Goal: Task Accomplishment & Management: Manage account settings

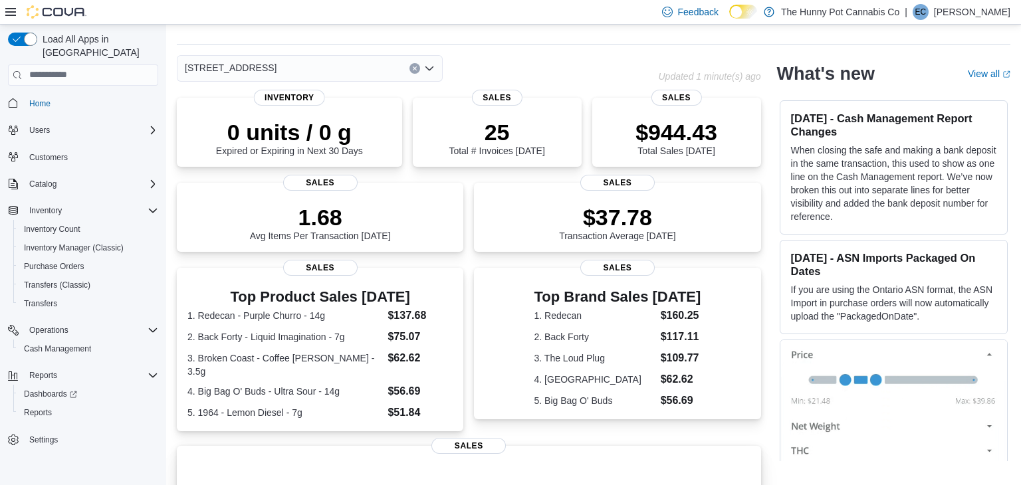
scroll to position [32, 0]
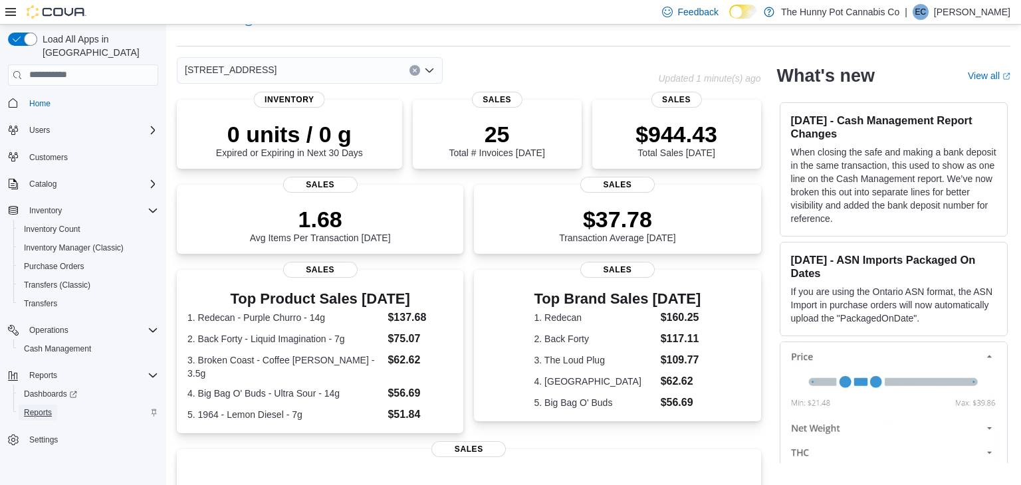
click at [41, 407] on span "Reports" at bounding box center [38, 412] width 28 height 11
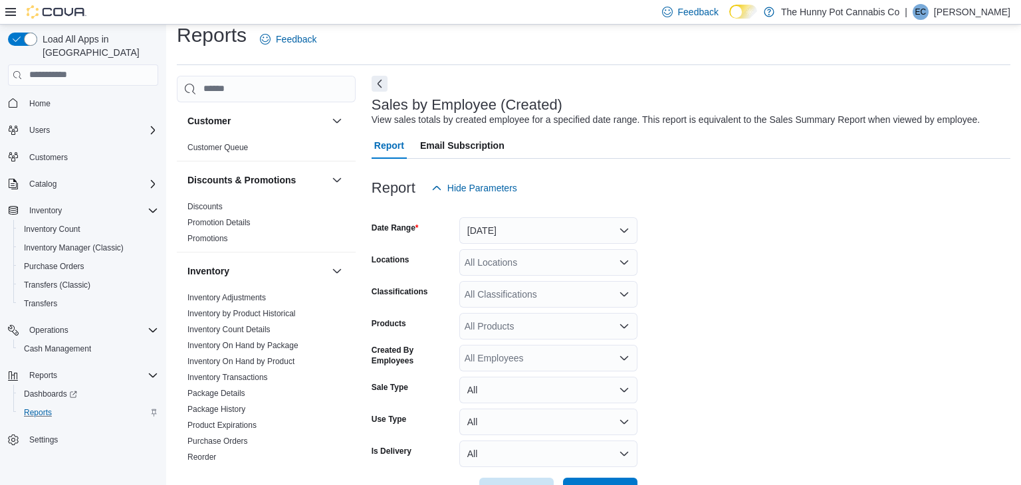
scroll to position [31, 0]
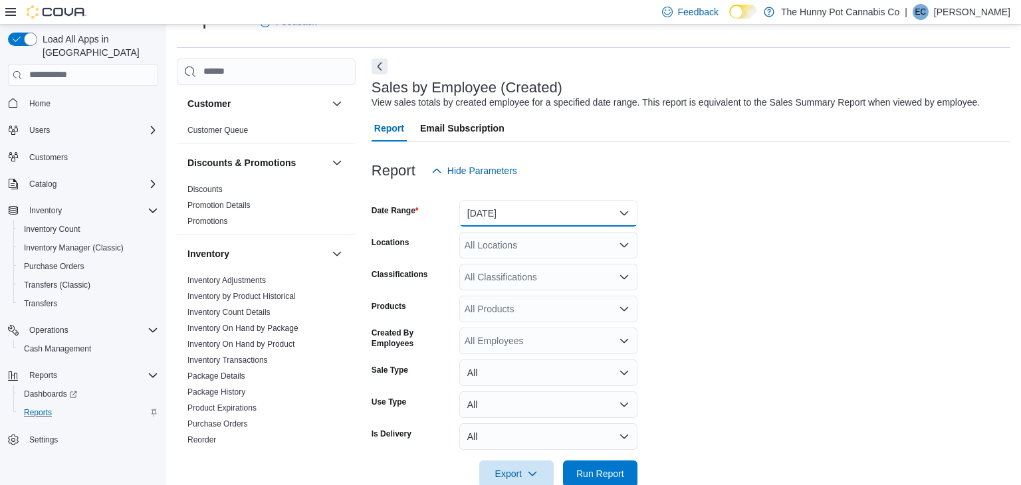
click at [560, 207] on button "Yesterday" at bounding box center [548, 213] width 178 height 27
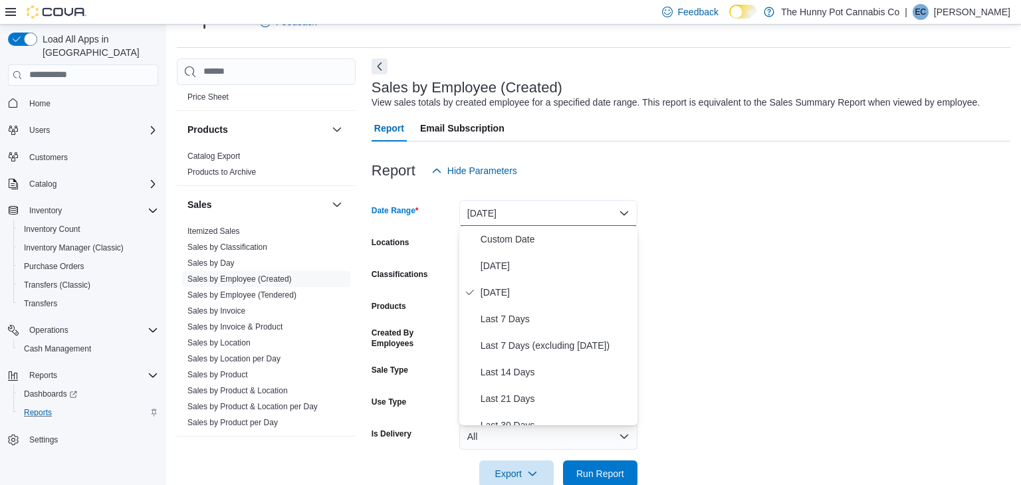
scroll to position [556, 0]
click at [237, 288] on link "Sales by Employee (Tendered)" at bounding box center [241, 291] width 109 height 9
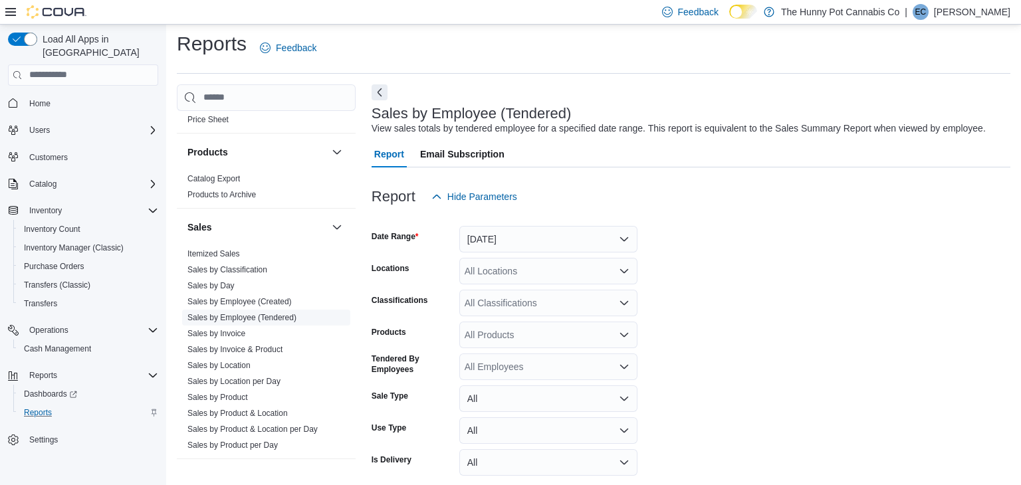
scroll to position [31, 0]
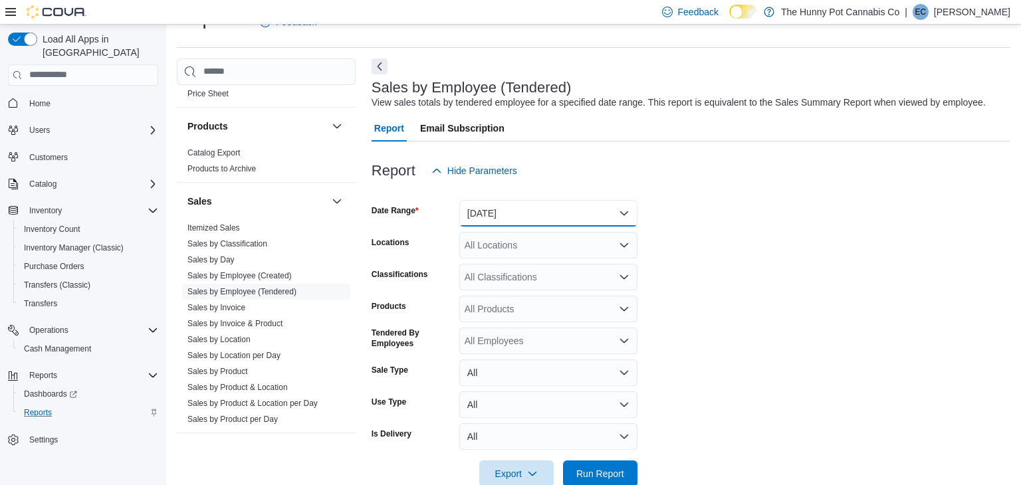
click at [543, 204] on button "Yesterday" at bounding box center [548, 213] width 178 height 27
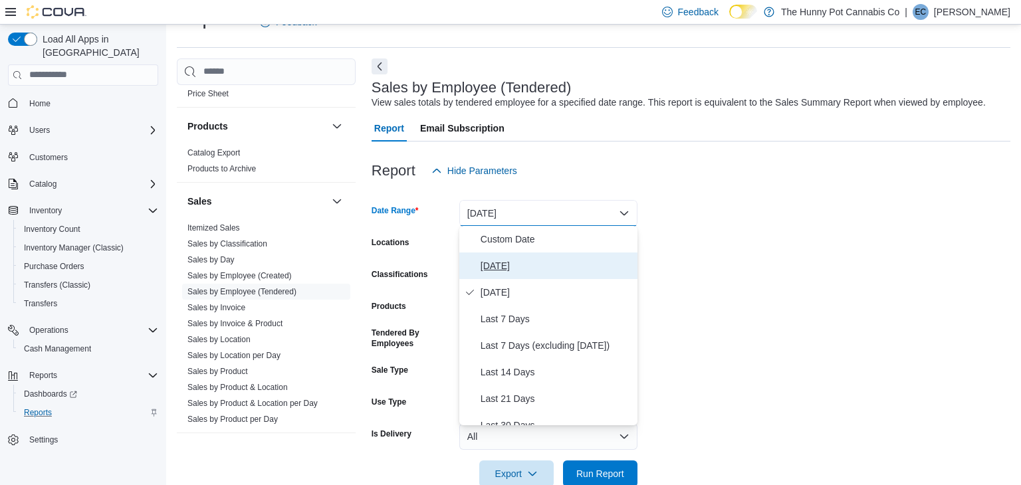
click at [505, 262] on span "Today" at bounding box center [557, 266] width 152 height 16
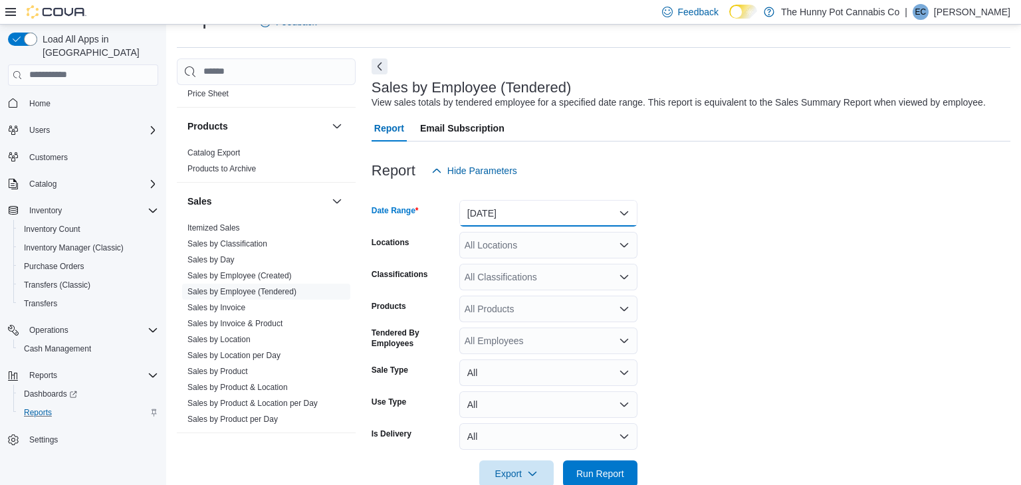
scroll to position [58, 0]
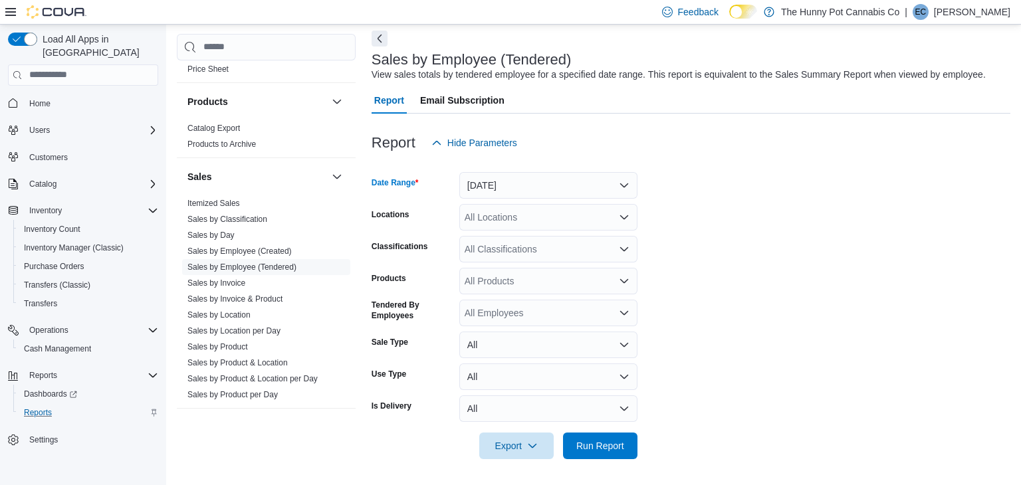
click at [521, 226] on div "All Locations" at bounding box center [548, 217] width 178 height 27
type input "***"
click at [524, 238] on span "334 Wellington Rd" at bounding box center [541, 239] width 92 height 13
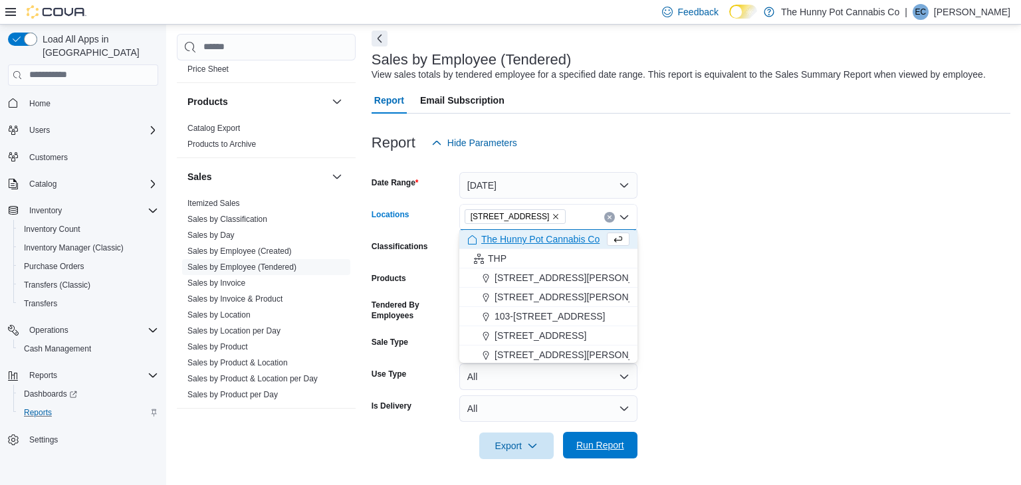
click at [584, 441] on span "Run Report" at bounding box center [600, 445] width 48 height 13
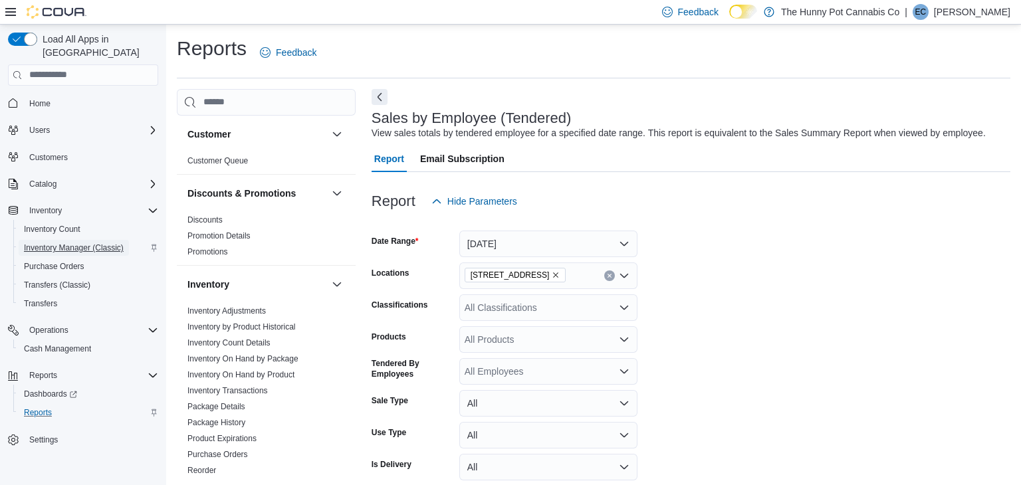
click at [53, 243] on span "Inventory Manager (Classic)" at bounding box center [74, 248] width 100 height 11
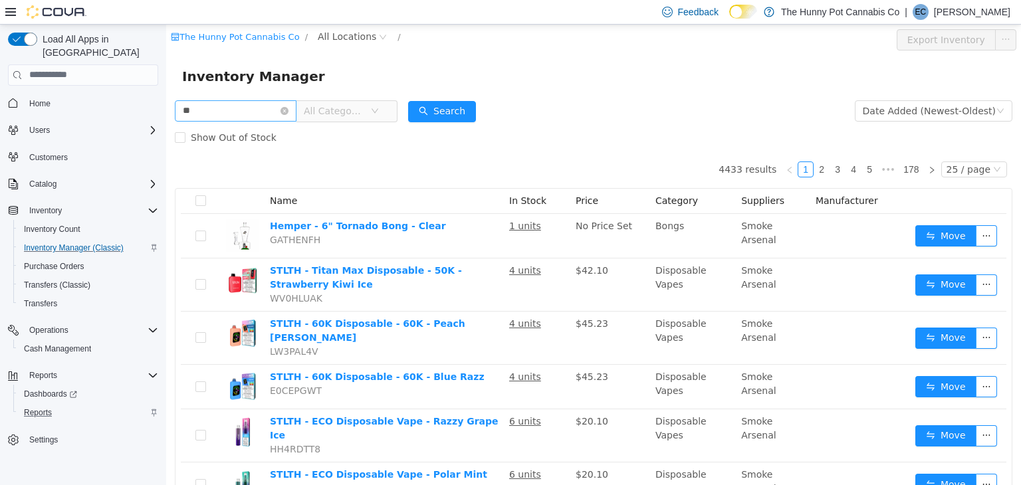
type input "*"
type input "*****"
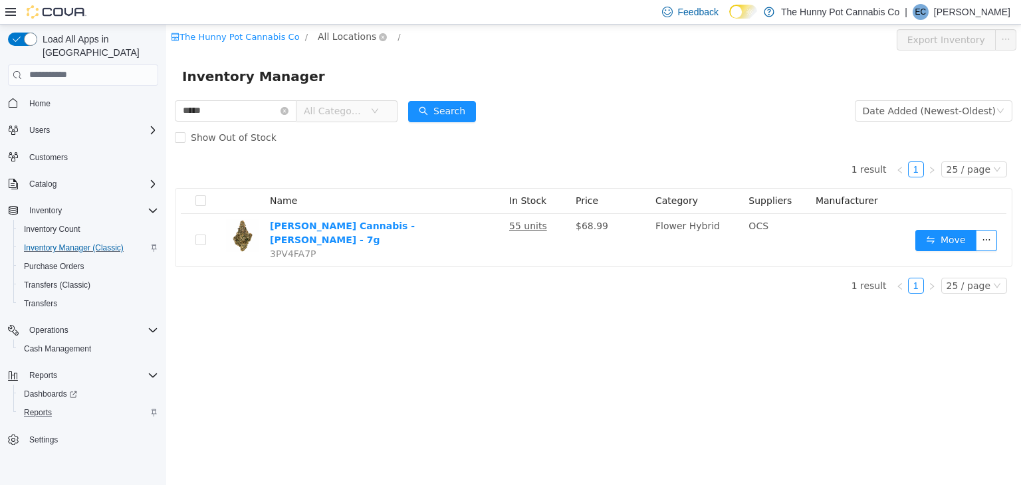
click at [348, 34] on span "All Locations" at bounding box center [347, 36] width 58 height 15
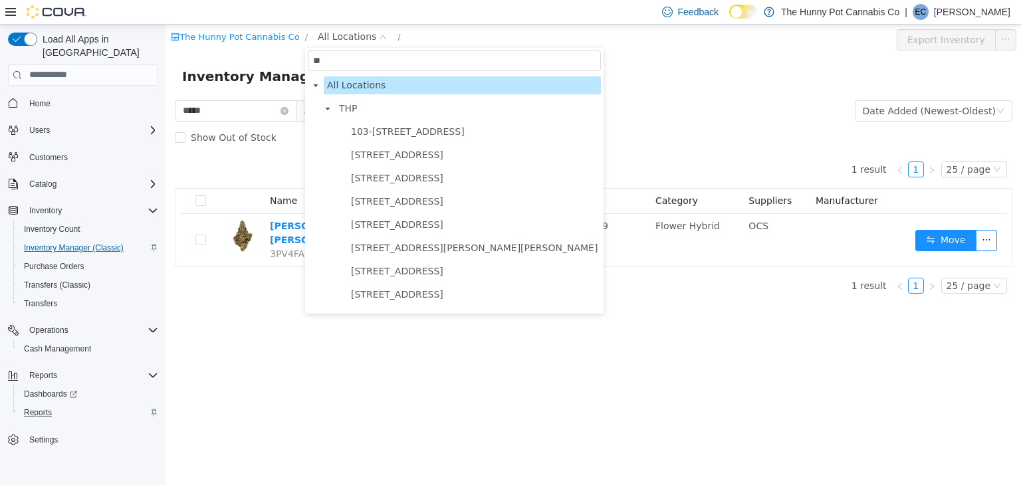
type input "***"
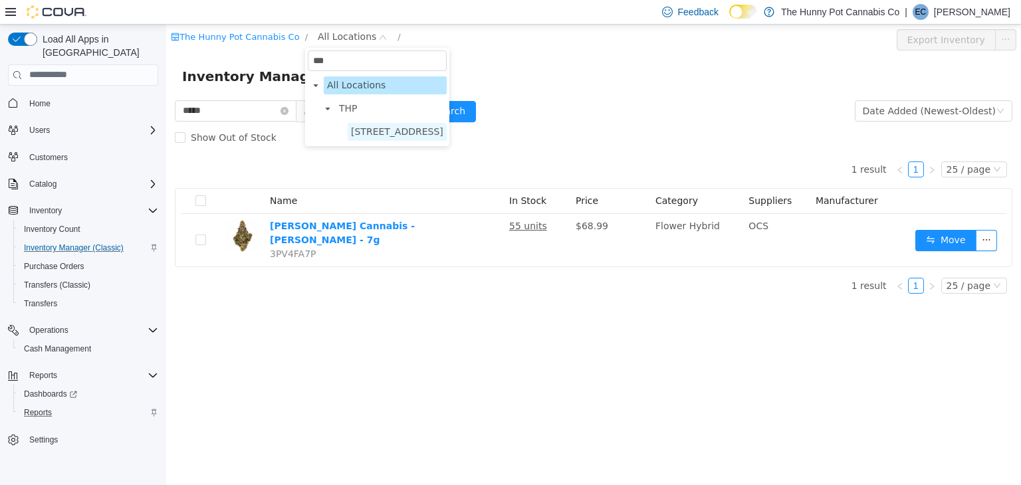
click at [365, 130] on span "334 Wellington Rd" at bounding box center [397, 131] width 92 height 11
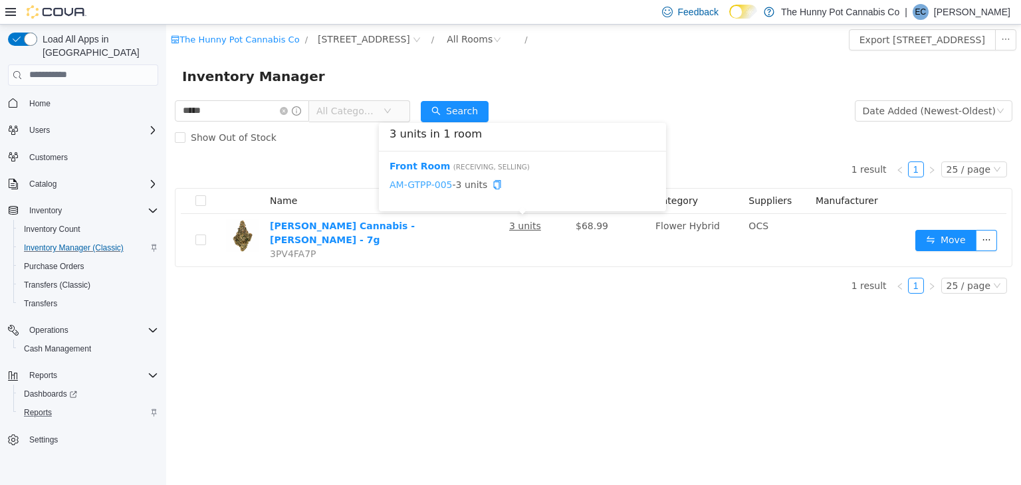
click at [430, 183] on link "AM-GTPP-005" at bounding box center [421, 184] width 62 height 11
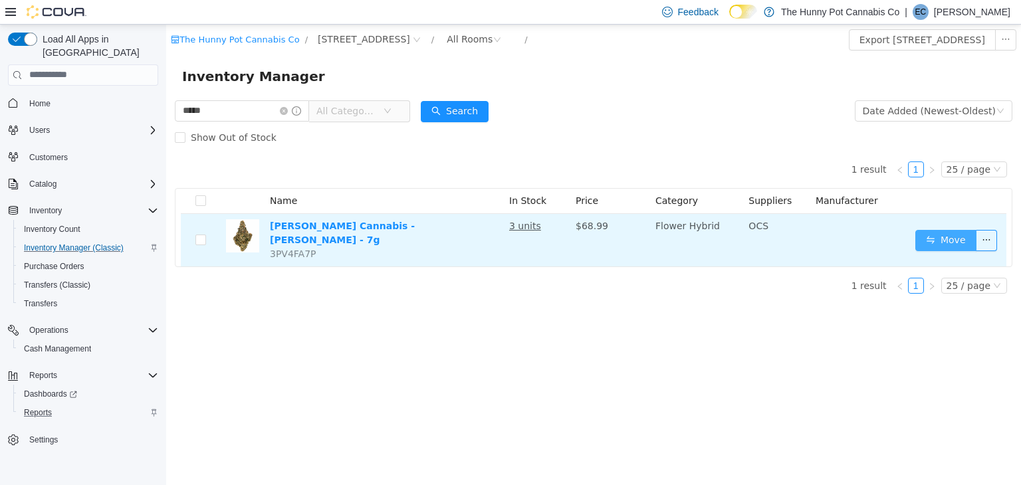
click at [935, 234] on button "Move" at bounding box center [945, 239] width 61 height 21
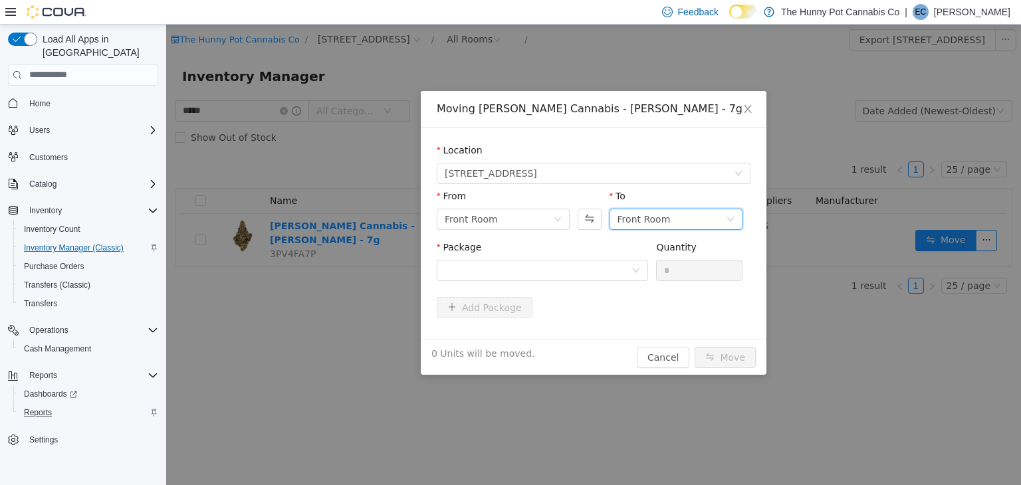
click at [626, 226] on div "Front Room" at bounding box center [644, 219] width 53 height 20
click at [627, 303] on li "Benched (Inactive)" at bounding box center [676, 308] width 133 height 21
click at [534, 274] on div at bounding box center [538, 270] width 187 height 20
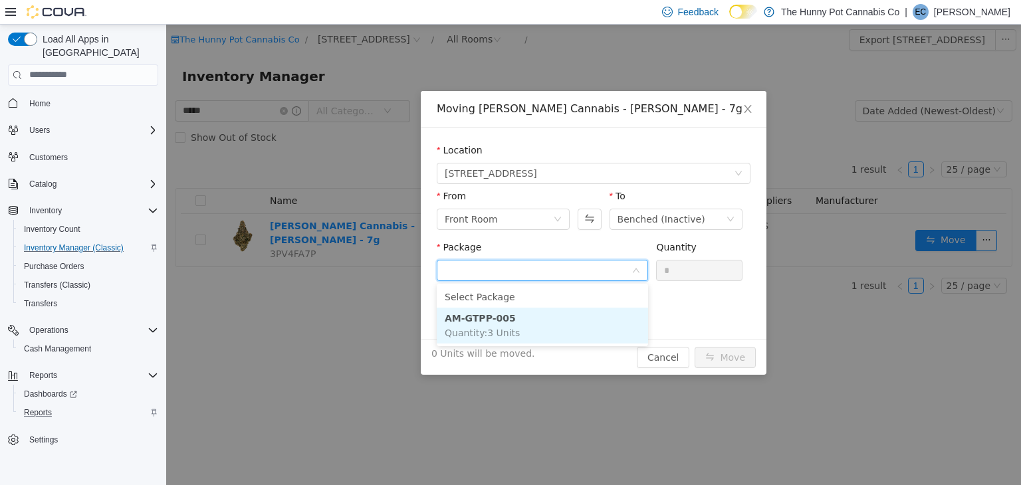
click at [509, 321] on li "AM-GTPP-005 Quantity : 3 Units" at bounding box center [542, 325] width 211 height 36
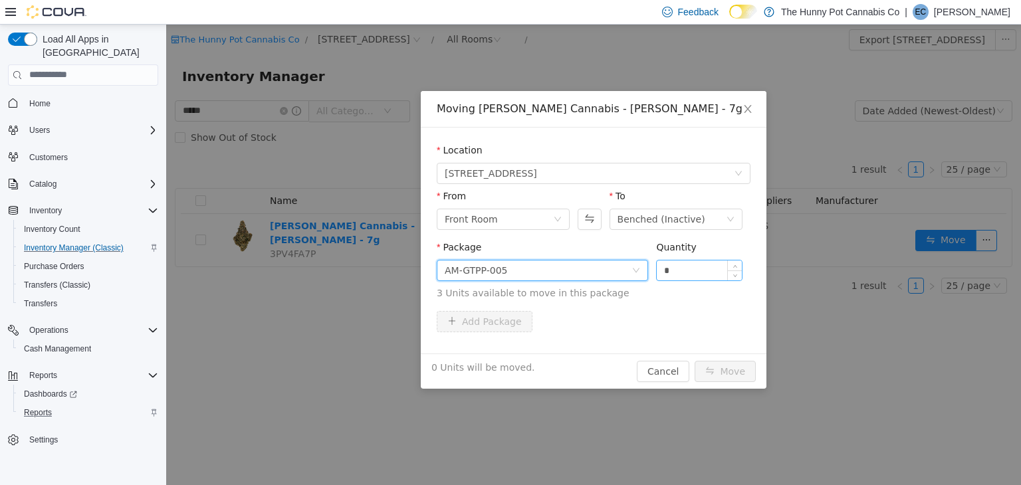
click at [715, 265] on input "*" at bounding box center [699, 270] width 85 height 20
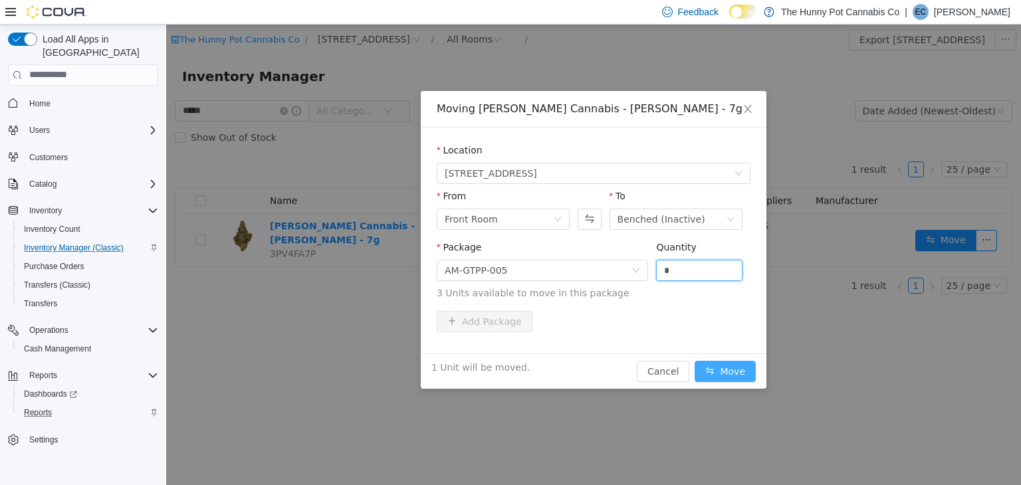
type input "*"
click at [733, 362] on button "Move" at bounding box center [725, 370] width 61 height 21
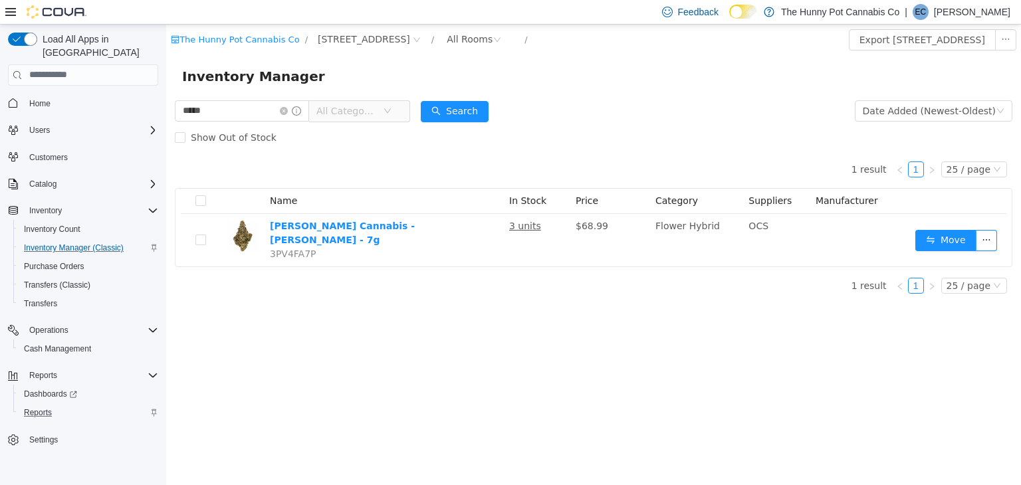
click at [526, 366] on div "The Hunny Pot Cannabis Co / 334 Wellington Rd / All Rooms / Export 334 Wellingt…" at bounding box center [593, 254] width 855 height 461
click at [288, 111] on icon "icon: close-circle" at bounding box center [284, 110] width 8 height 8
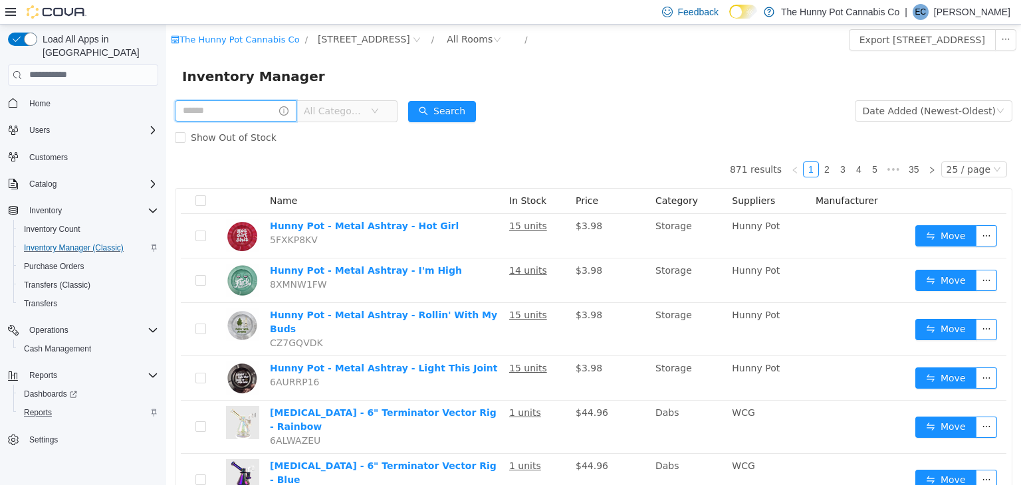
click at [248, 110] on input "text" at bounding box center [236, 110] width 122 height 21
type input "**********"
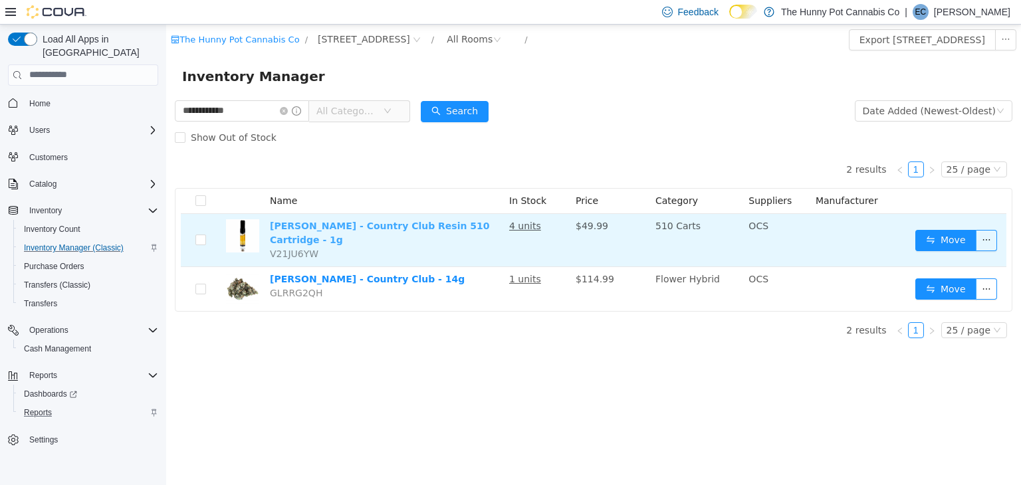
click at [433, 227] on link "Woody Nelson - Country Club Resin 510 Cartridge - 1g" at bounding box center [380, 232] width 220 height 25
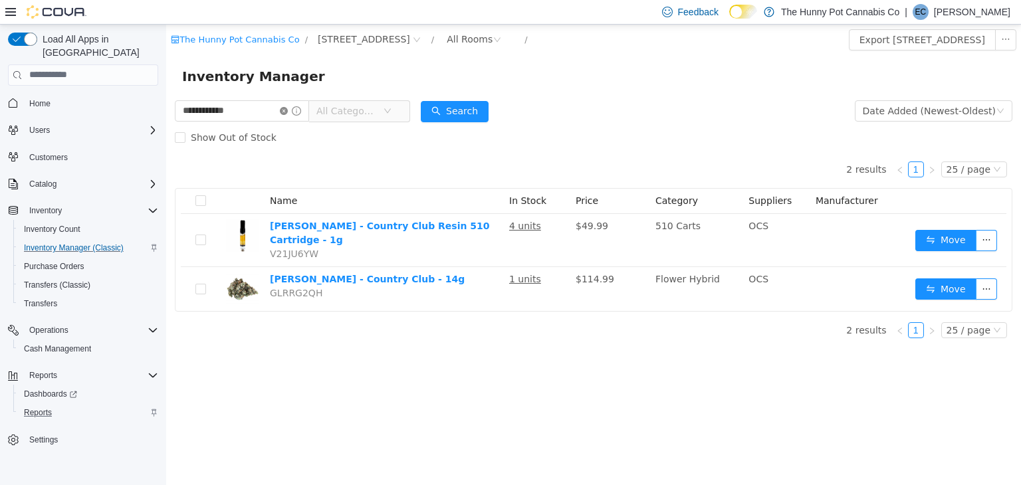
click at [288, 112] on icon "icon: close-circle" at bounding box center [284, 110] width 8 height 8
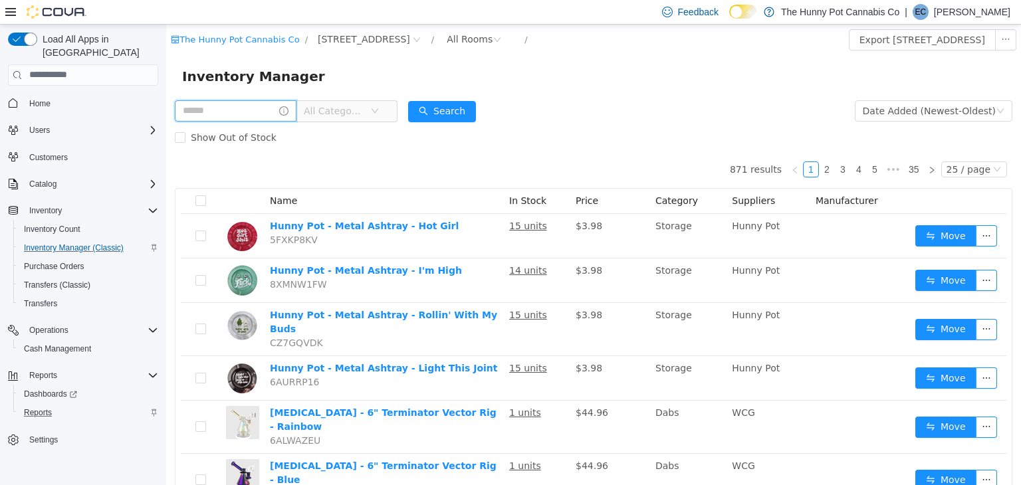
click at [263, 113] on input "text" at bounding box center [236, 110] width 122 height 21
type input "**********"
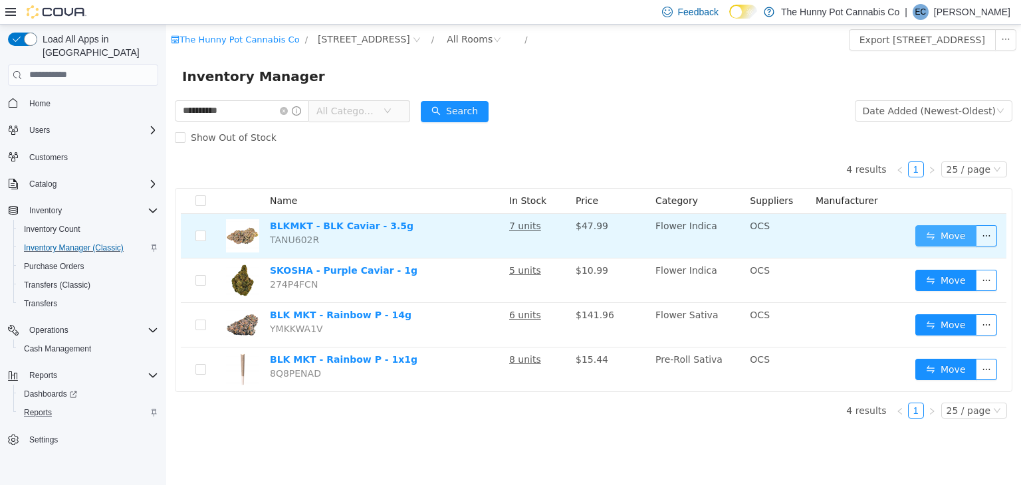
click at [927, 235] on button "Move" at bounding box center [945, 235] width 61 height 21
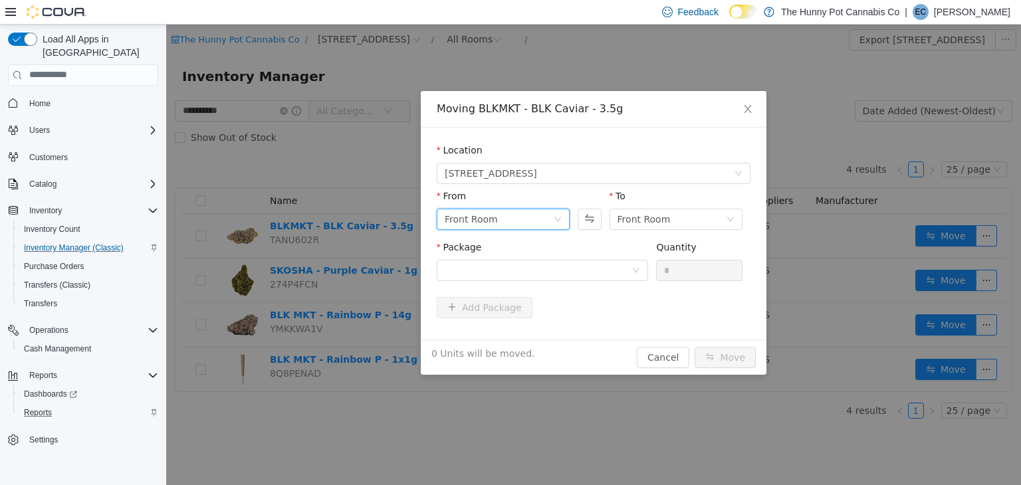
click at [499, 221] on div "Front Room" at bounding box center [499, 219] width 108 height 20
click at [631, 329] on div "Location 334 Wellington Rd From Front Room To Front Room Package Quantity * Add…" at bounding box center [594, 233] width 346 height 212
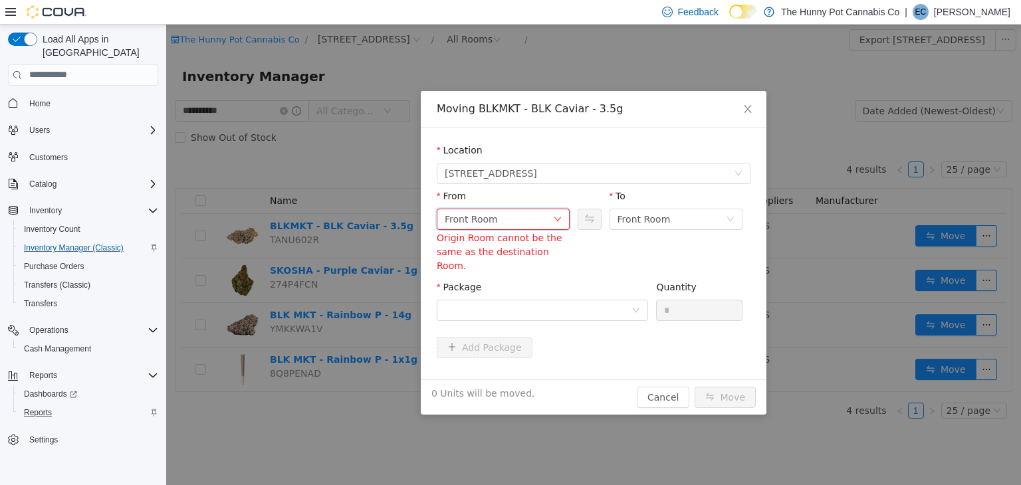
click at [540, 225] on div "Front Room" at bounding box center [499, 219] width 108 height 20
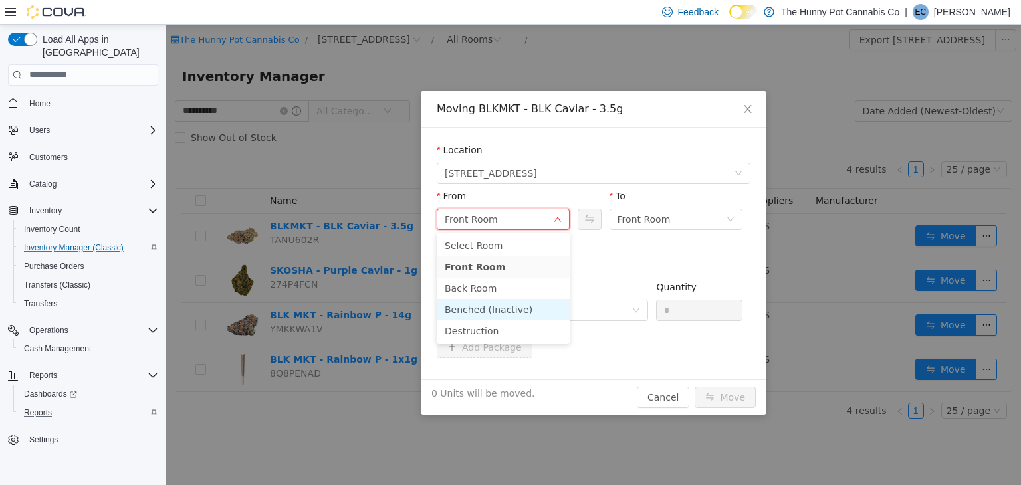
click at [485, 305] on li "Benched (Inactive)" at bounding box center [503, 308] width 133 height 21
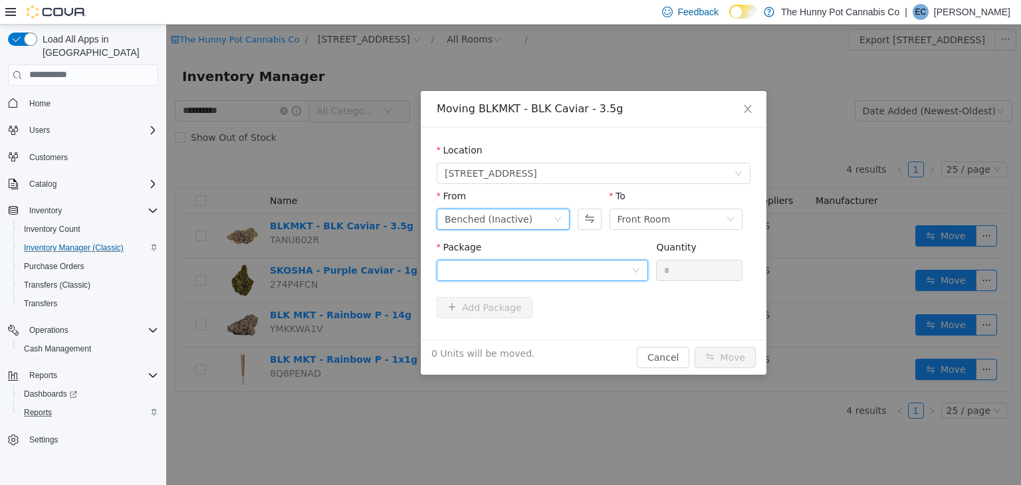
click at [517, 276] on div at bounding box center [538, 270] width 187 height 20
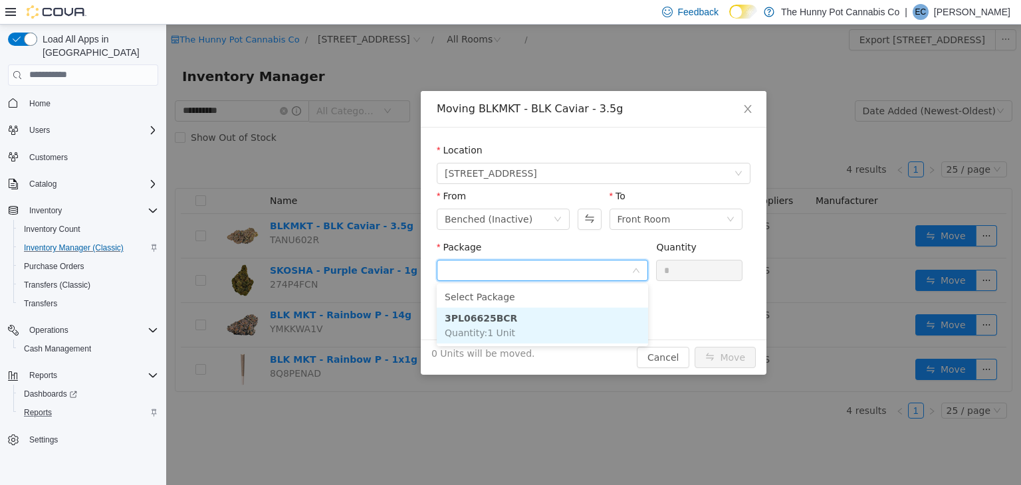
click at [501, 320] on strong "3PL06625BCR" at bounding box center [481, 317] width 72 height 11
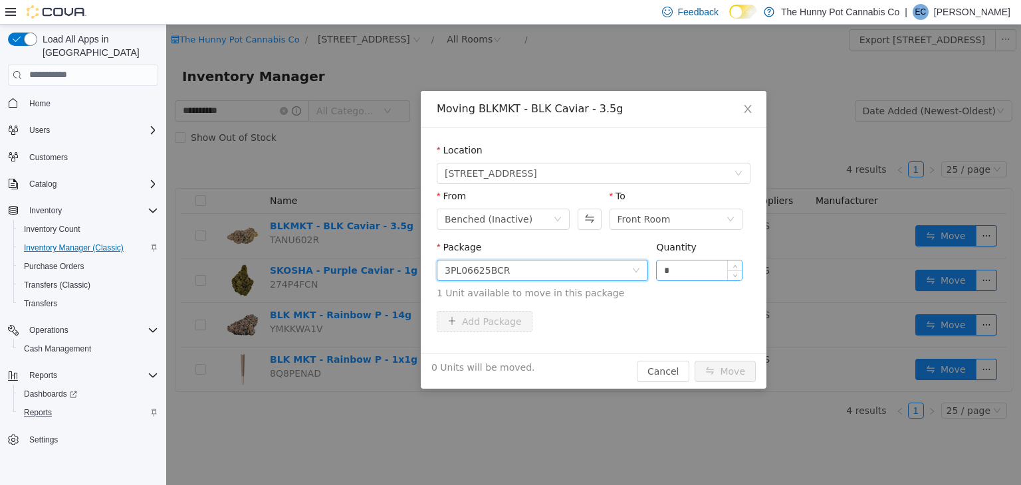
click at [680, 275] on input "*" at bounding box center [699, 270] width 85 height 20
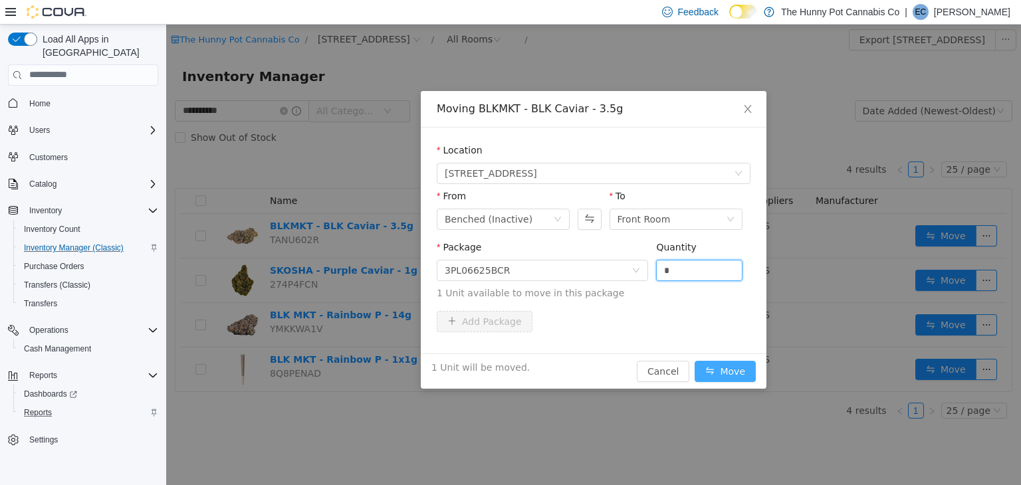
type input "*"
click at [725, 372] on button "Move" at bounding box center [725, 370] width 61 height 21
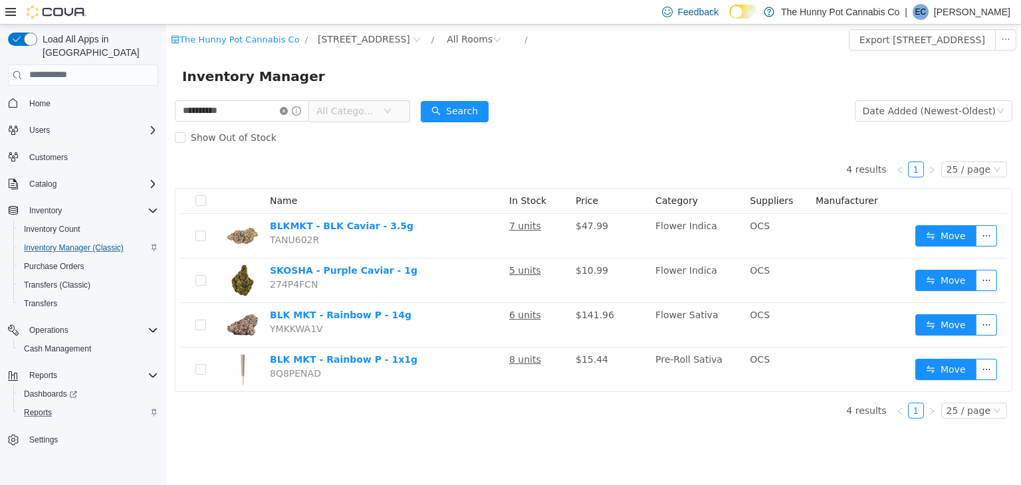
click at [288, 109] on icon "icon: close-circle" at bounding box center [284, 110] width 8 height 8
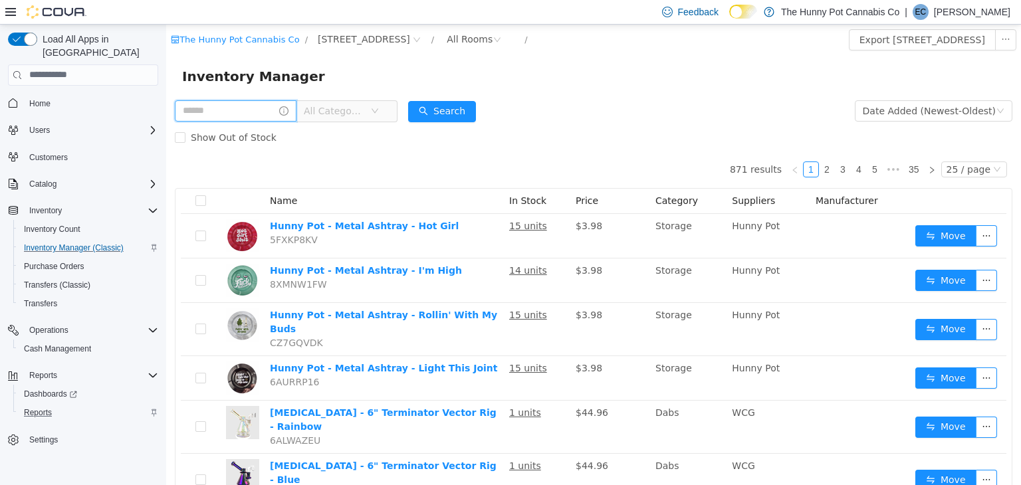
click at [272, 108] on input "text" at bounding box center [236, 110] width 122 height 21
type input "*"
click at [618, 80] on div "Inventory Manager" at bounding box center [593, 75] width 823 height 21
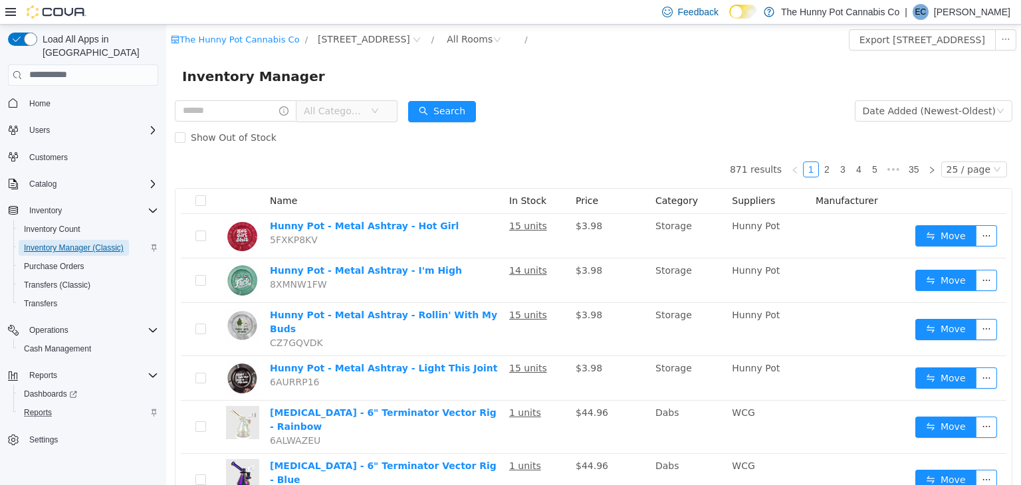
click at [54, 243] on span "Inventory Manager (Classic)" at bounding box center [74, 248] width 100 height 11
click at [46, 407] on span "Reports" at bounding box center [38, 412] width 28 height 11
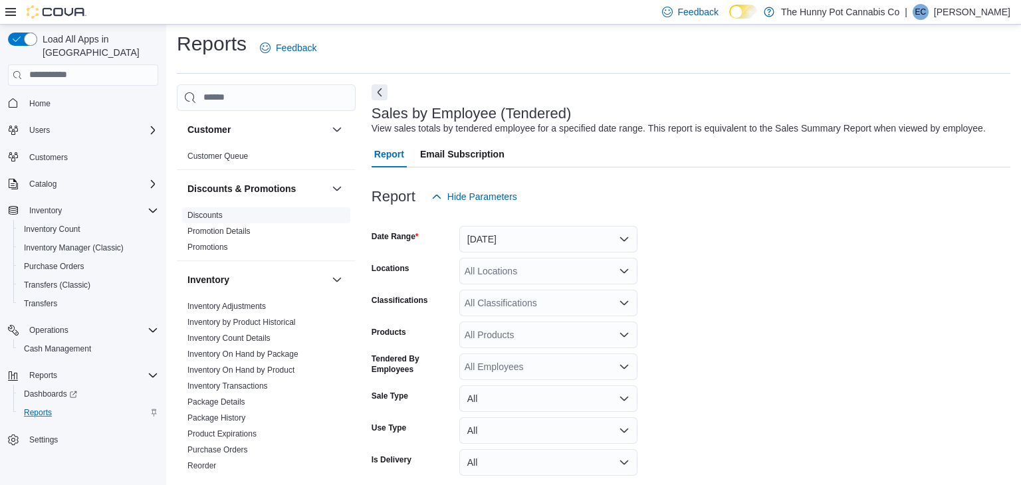
scroll to position [31, 0]
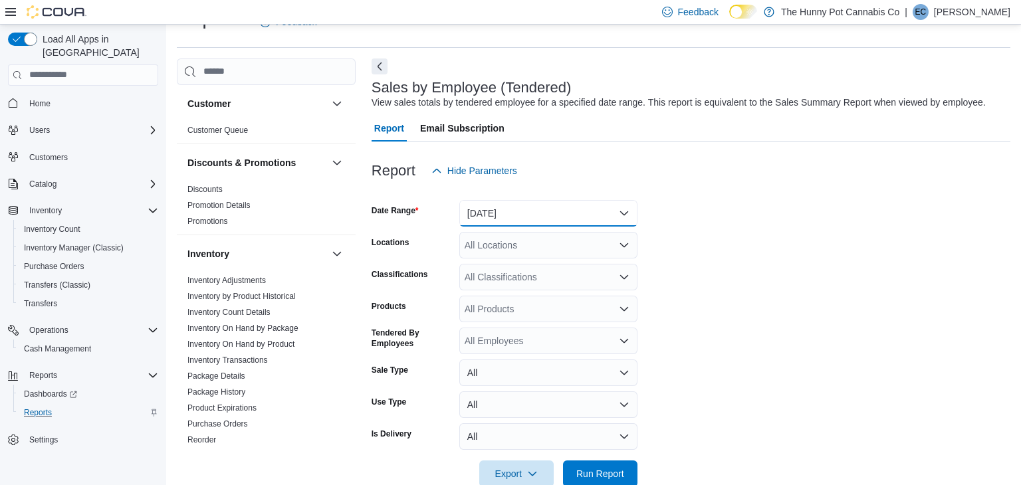
click at [476, 204] on button "Yesterday" at bounding box center [548, 213] width 178 height 27
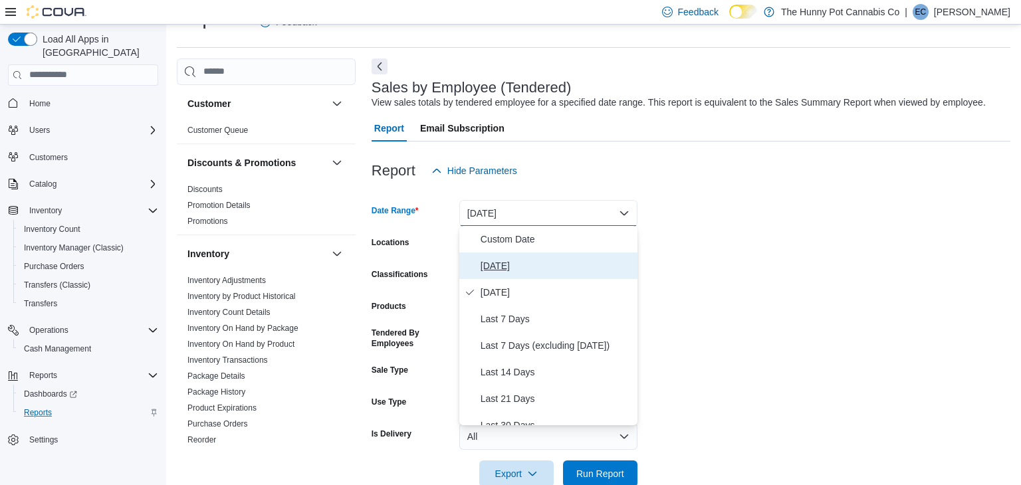
click at [491, 264] on span "Today" at bounding box center [557, 266] width 152 height 16
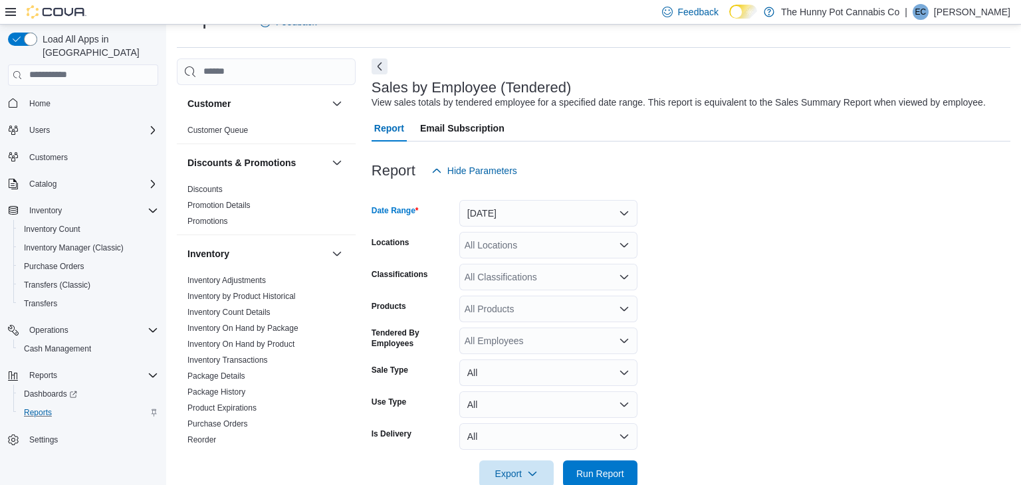
click at [496, 247] on div "All Locations" at bounding box center [548, 245] width 178 height 27
type input "***"
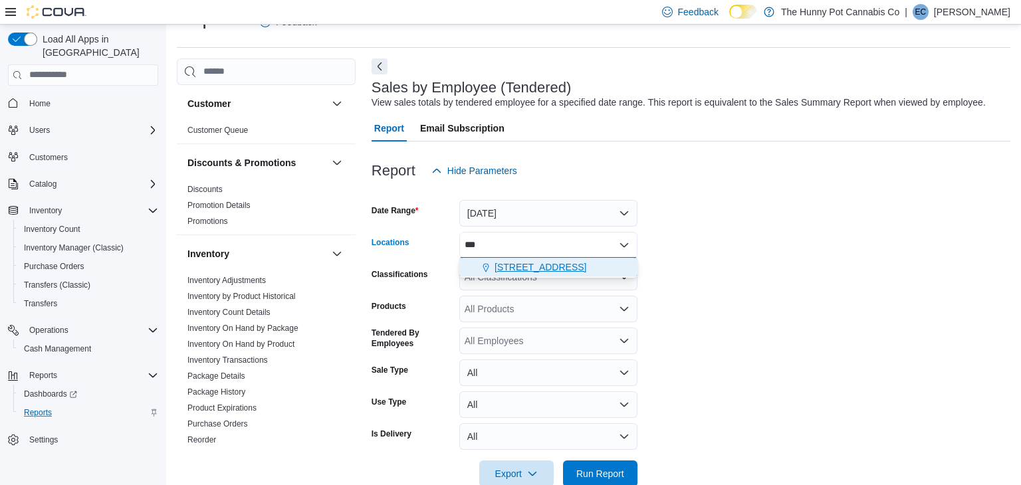
click at [513, 259] on button "334 Wellington Rd" at bounding box center [548, 267] width 178 height 19
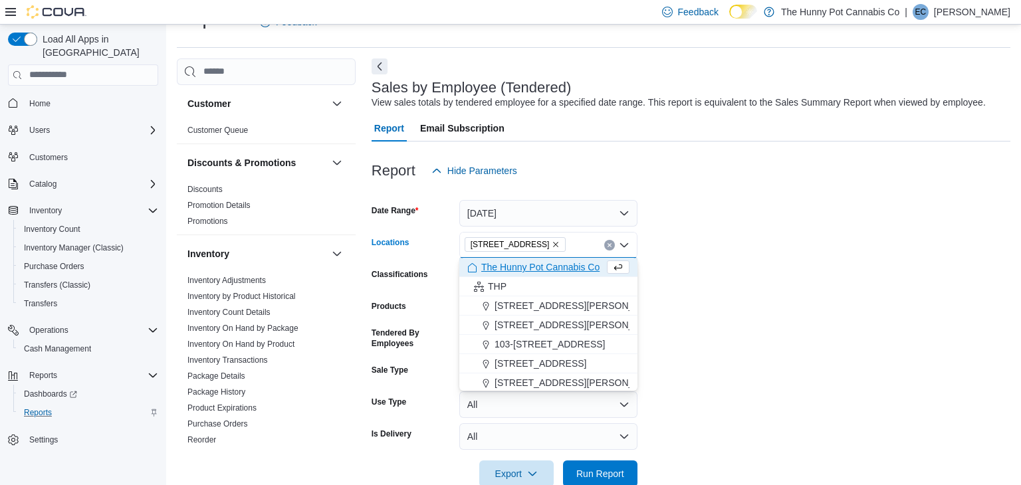
click at [721, 298] on form "Date Range Today Locations 334 Wellington Rd Combo box. Selected. 334 Wellingto…" at bounding box center [691, 335] width 639 height 303
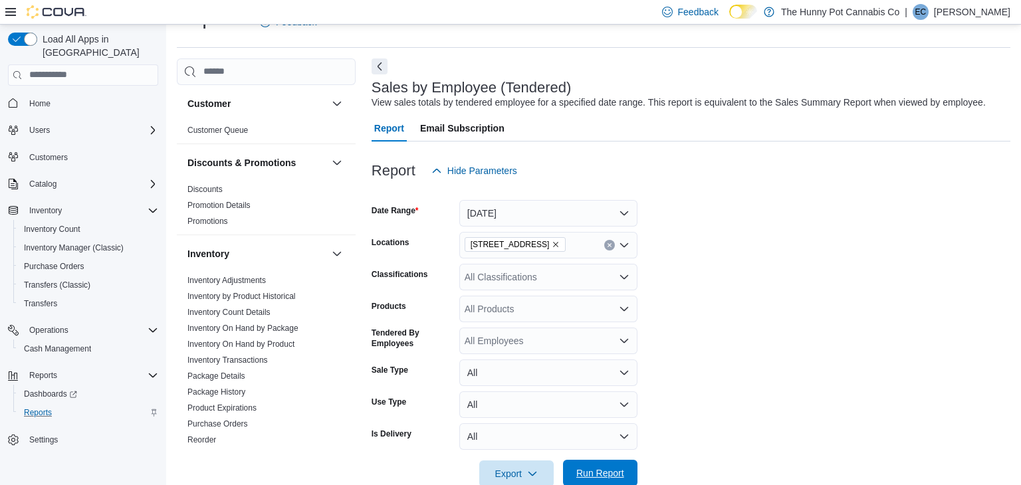
click at [606, 472] on span "Run Report" at bounding box center [600, 473] width 48 height 13
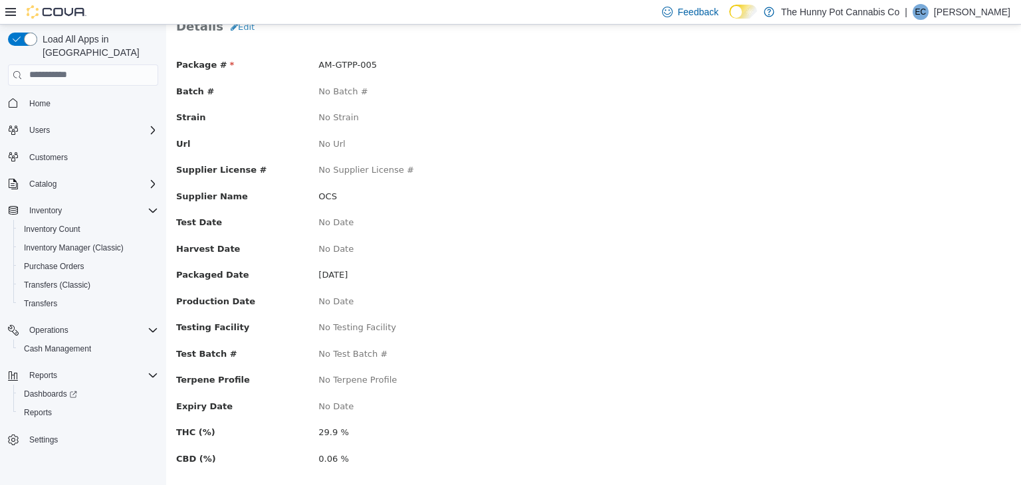
scroll to position [112, 0]
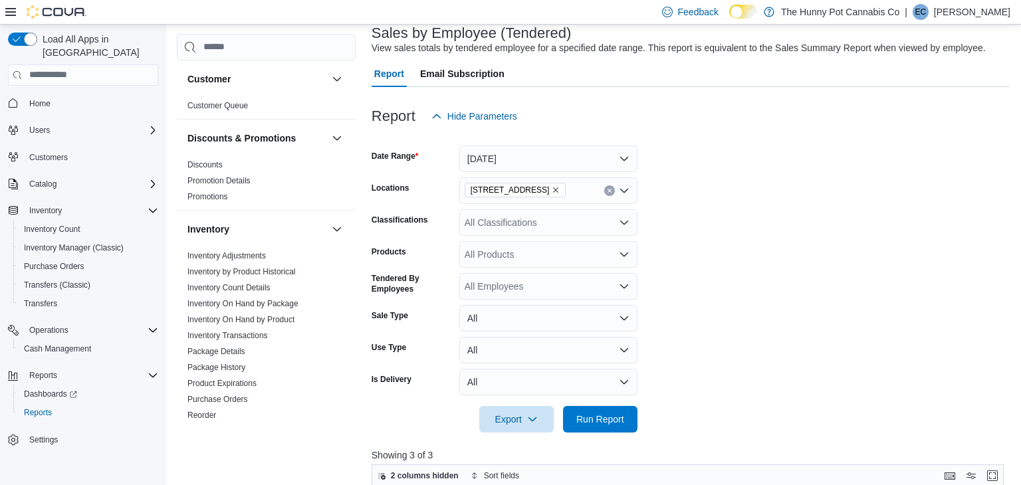
scroll to position [89, 0]
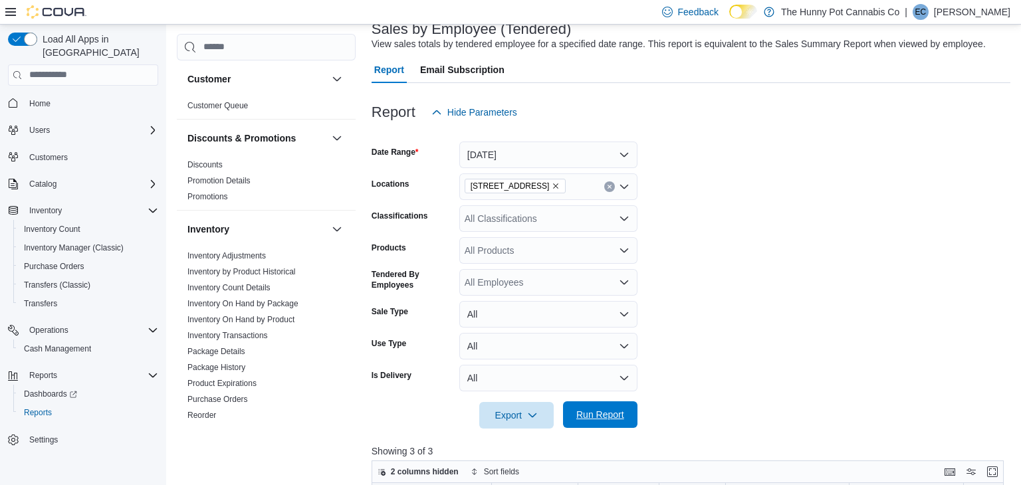
click at [621, 408] on span "Run Report" at bounding box center [600, 414] width 48 height 13
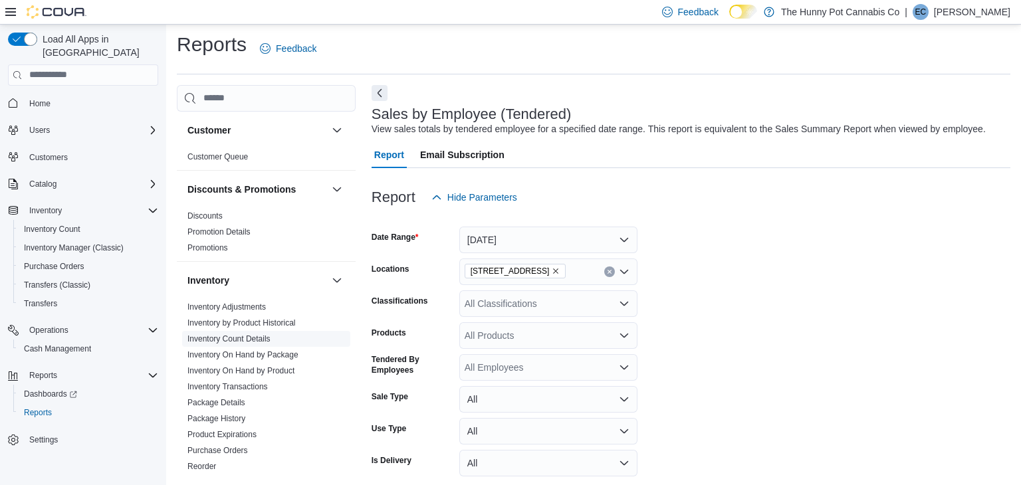
scroll to position [0, 0]
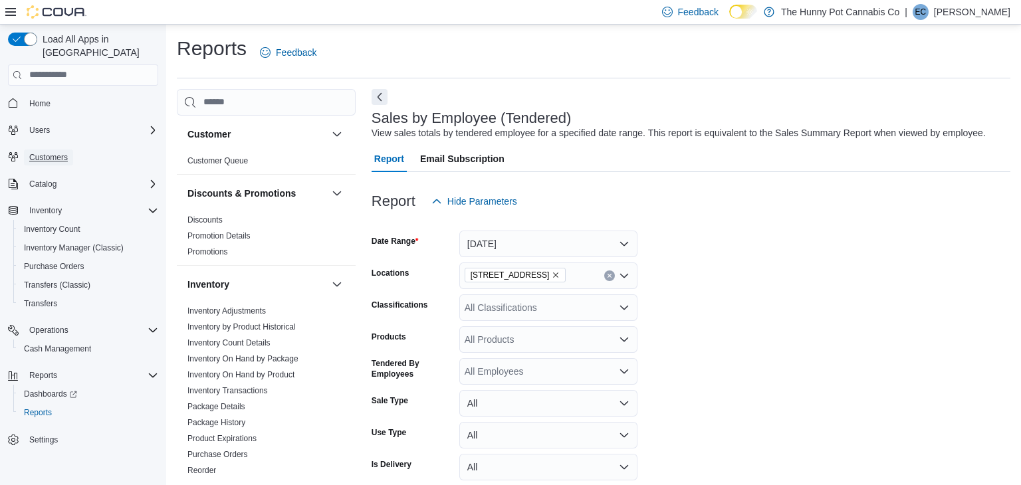
click at [44, 152] on span "Customers" at bounding box center [48, 157] width 39 height 11
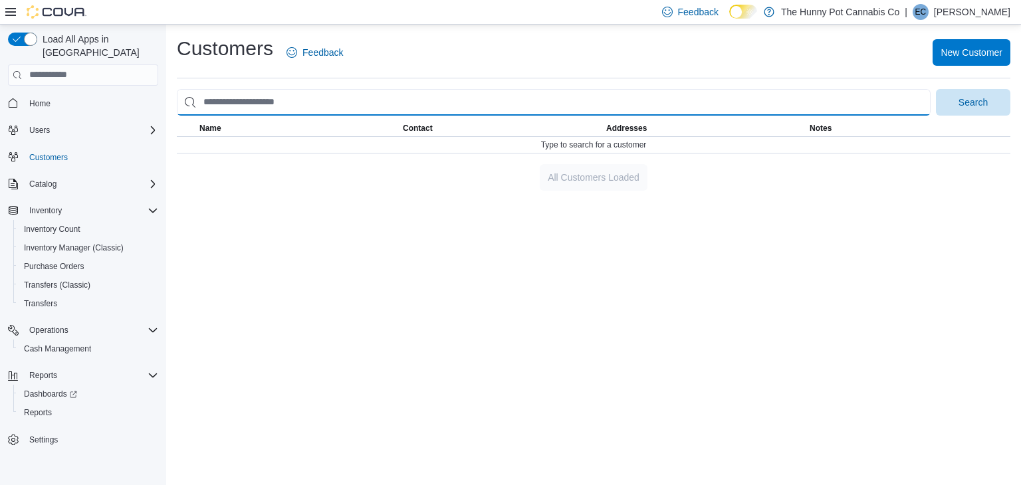
click at [285, 92] on input "search" at bounding box center [554, 102] width 754 height 27
type input "**********"
click at [936, 89] on button "Search" at bounding box center [973, 102] width 74 height 27
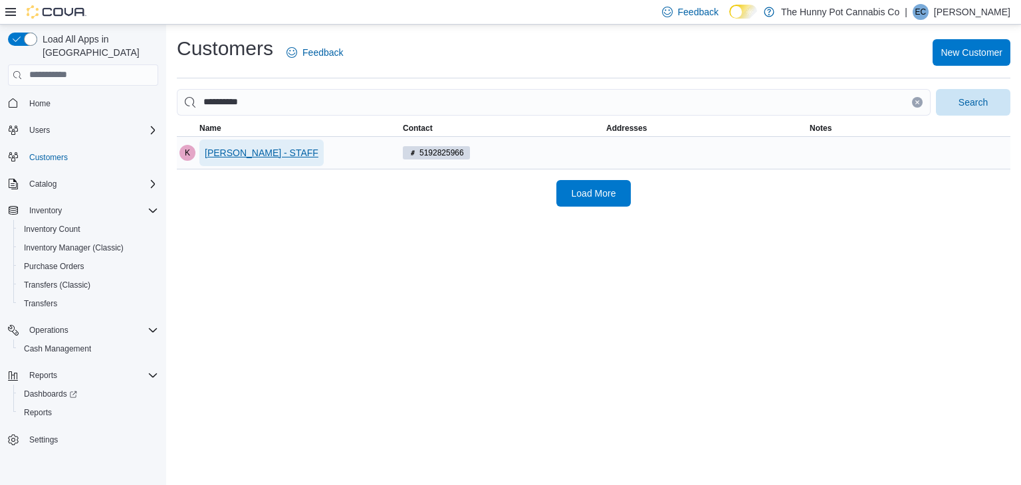
click at [271, 150] on span "Kyle Chamaillard - STAFF" at bounding box center [262, 152] width 114 height 13
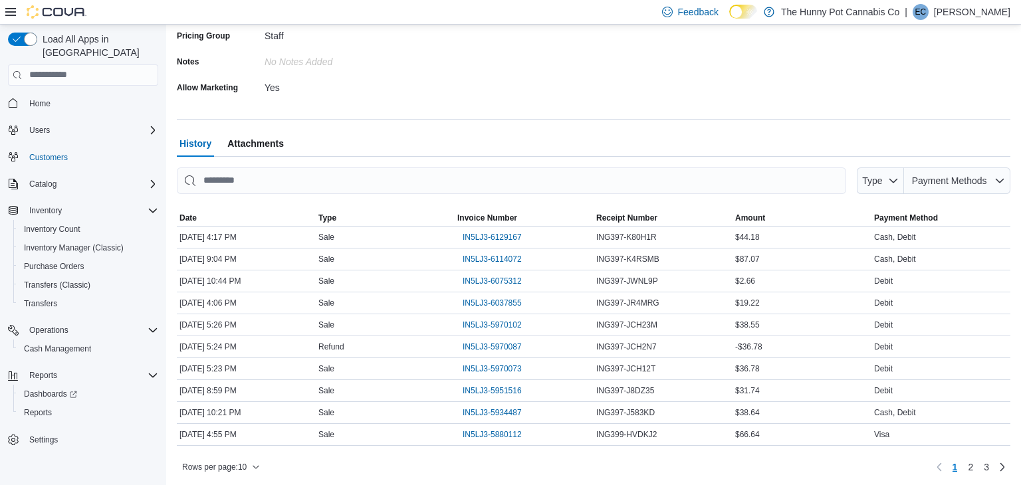
scroll to position [342, 0]
click at [951, 177] on span "Payment Methods" at bounding box center [949, 178] width 75 height 11
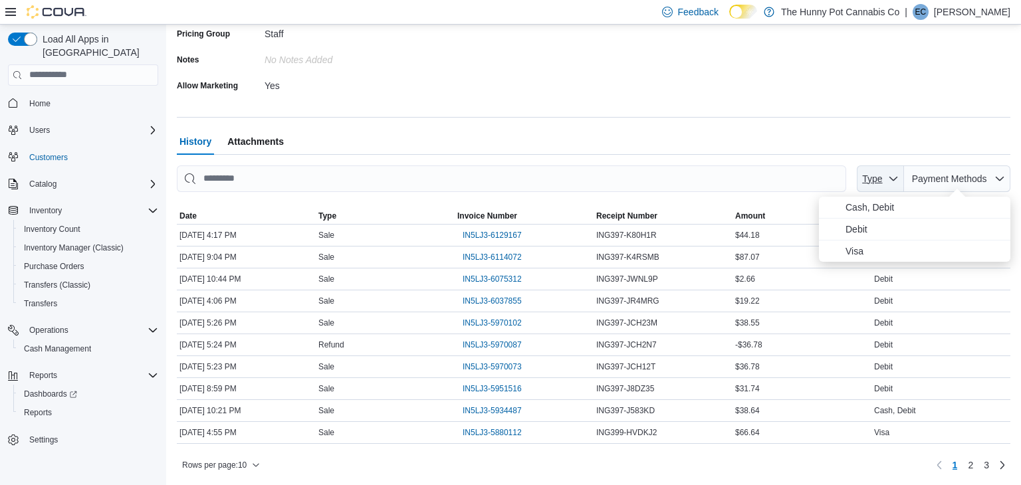
click at [886, 175] on span "Type" at bounding box center [880, 179] width 37 height 27
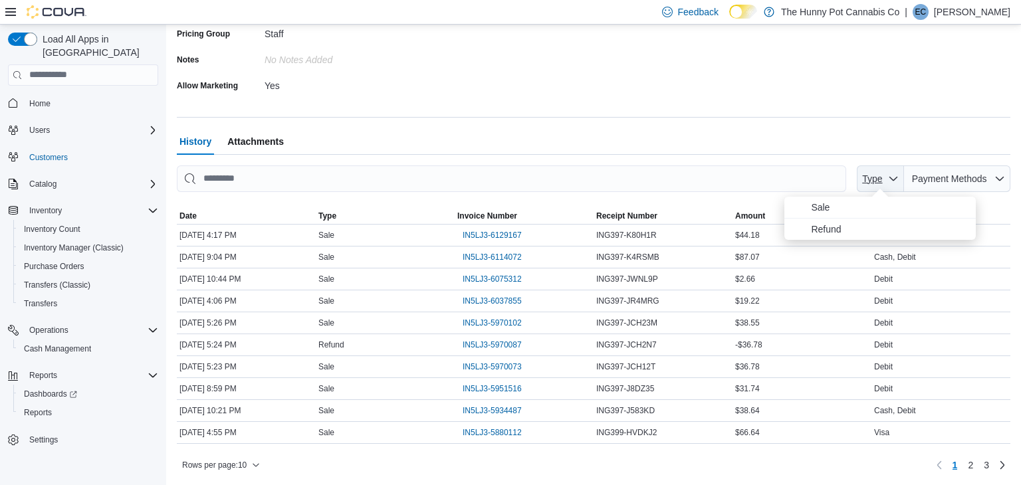
click at [886, 175] on span "Type" at bounding box center [880, 179] width 37 height 27
click at [492, 427] on span "IN5LJ3-5880112" at bounding box center [492, 432] width 59 height 11
click at [501, 413] on span "IN5LJ3-5934487" at bounding box center [492, 410] width 59 height 11
click at [473, 386] on span "IN5LJ3-5951516" at bounding box center [492, 389] width 59 height 11
click at [510, 362] on span "IN5LJ3-5970073" at bounding box center [492, 367] width 59 height 11
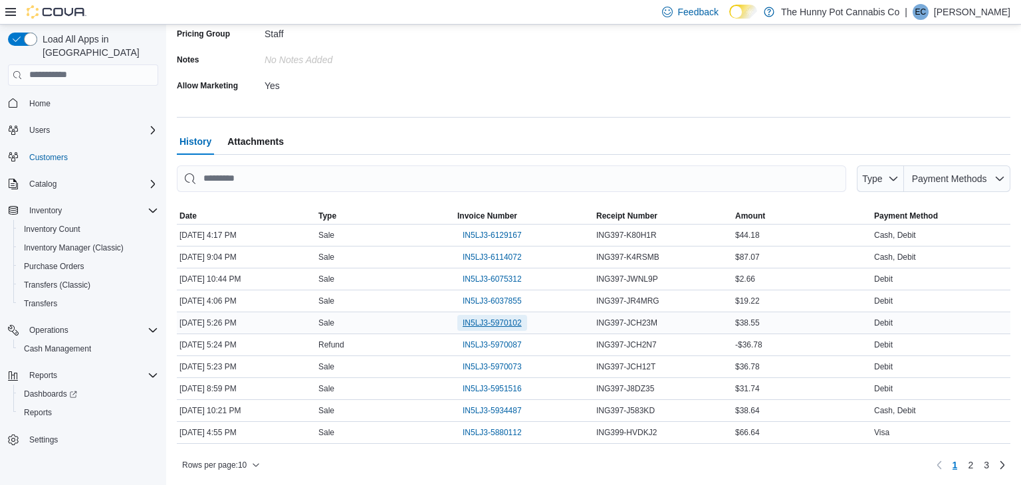
click at [504, 324] on span "IN5LJ3-5970102" at bounding box center [492, 323] width 59 height 11
click at [499, 303] on span "IN5LJ3-6037855" at bounding box center [492, 301] width 59 height 11
click at [497, 257] on span "IN5LJ3-6114072" at bounding box center [492, 257] width 59 height 11
click at [507, 233] on span "IN5LJ3-6129167" at bounding box center [492, 235] width 59 height 11
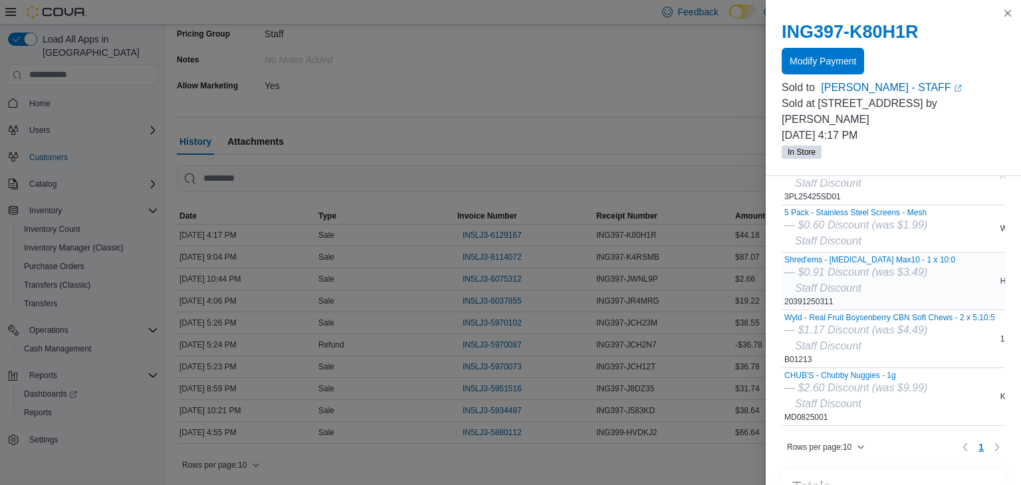
scroll to position [113, 0]
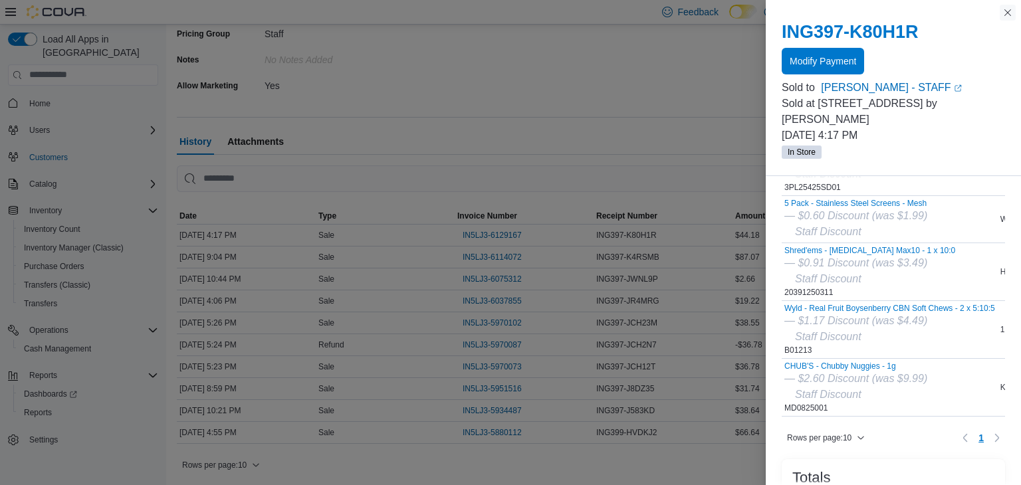
click at [1008, 16] on button "Close this dialog" at bounding box center [1008, 13] width 16 height 16
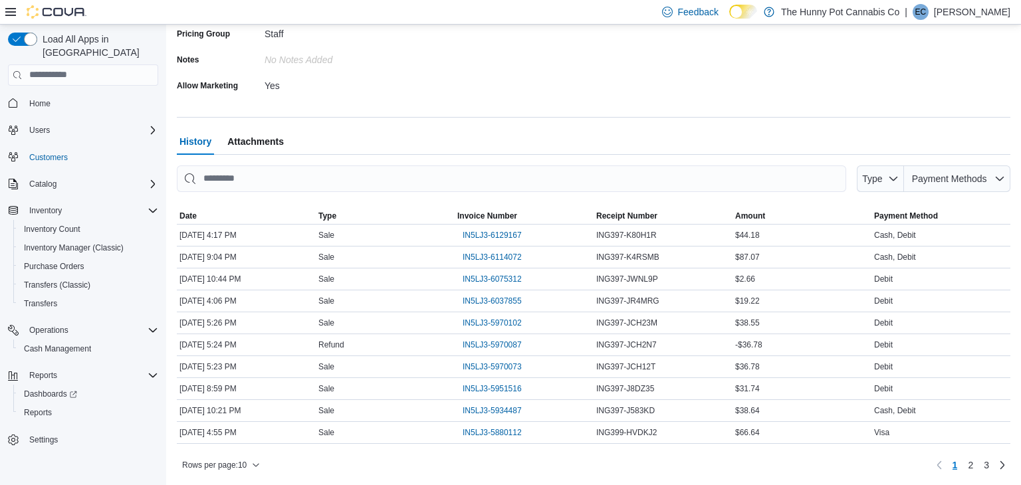
click at [997, 11] on p "Emily Cosby" at bounding box center [972, 12] width 76 height 16
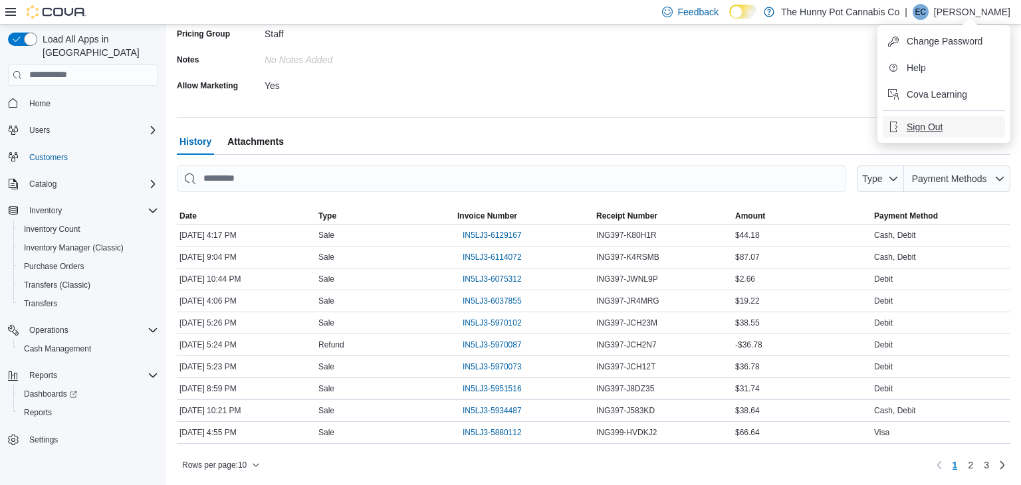
click at [933, 123] on span "Sign Out" at bounding box center [925, 126] width 36 height 13
